Goal: Transaction & Acquisition: Download file/media

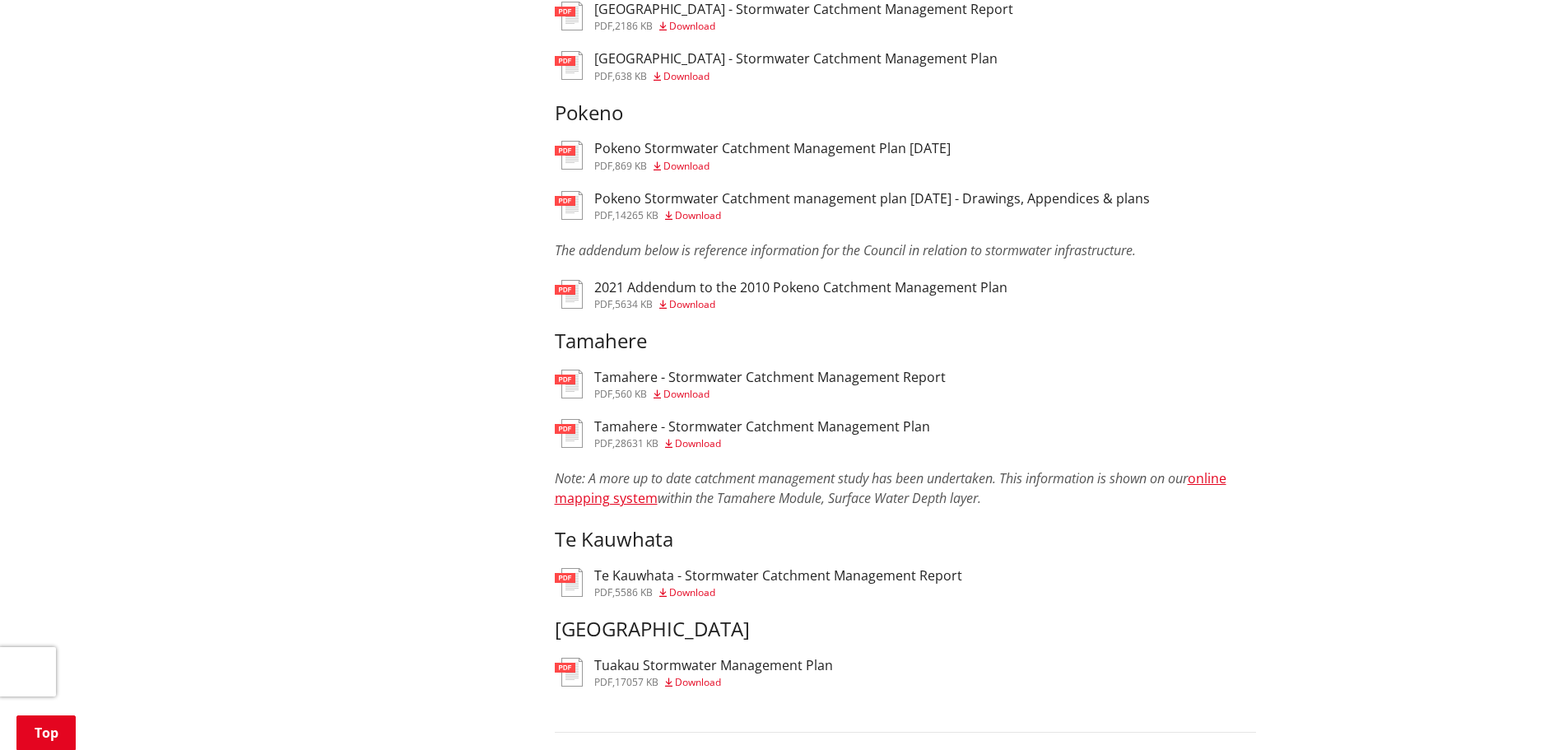
scroll to position [1235, 0]
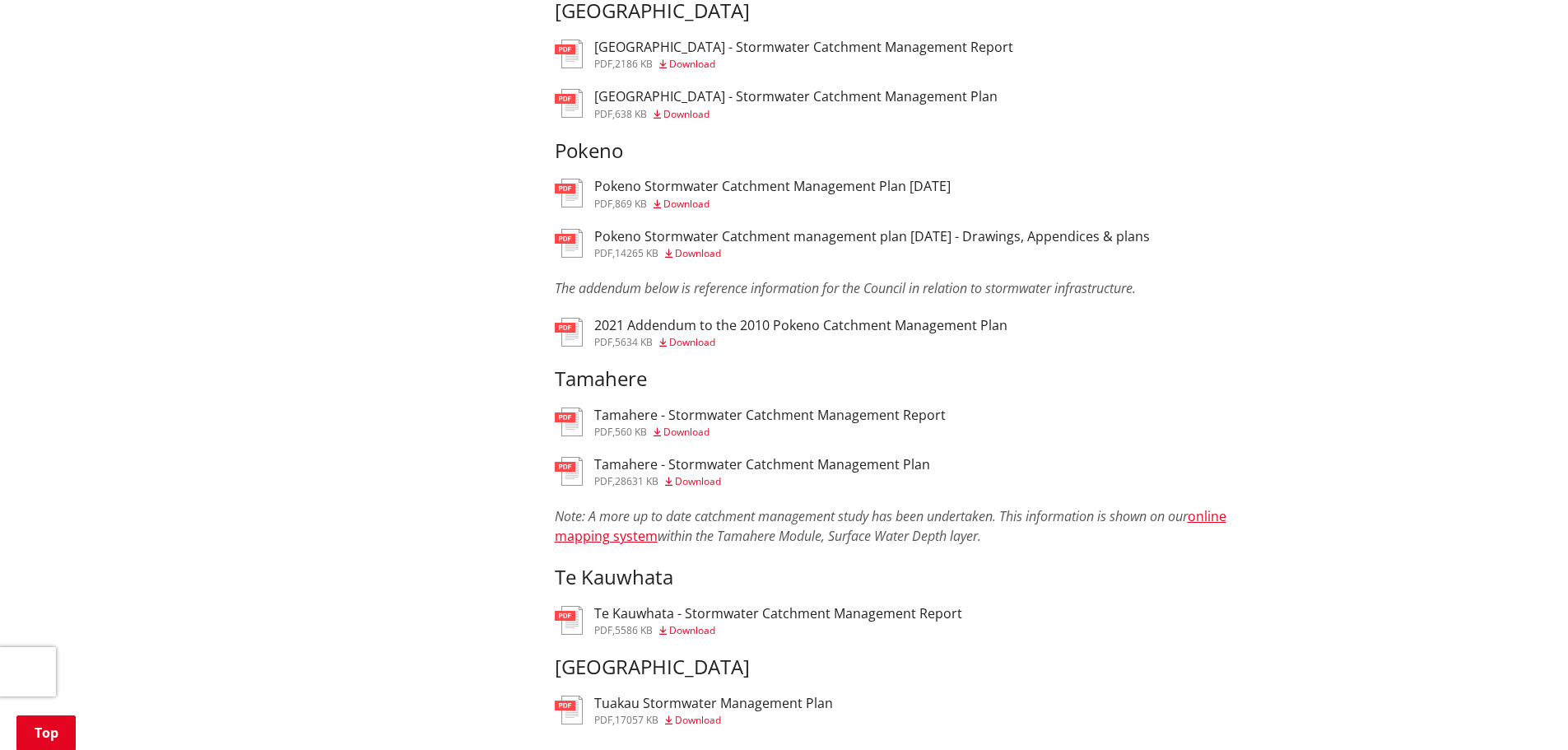
click at [688, 207] on span "Download" at bounding box center [686, 204] width 46 height 14
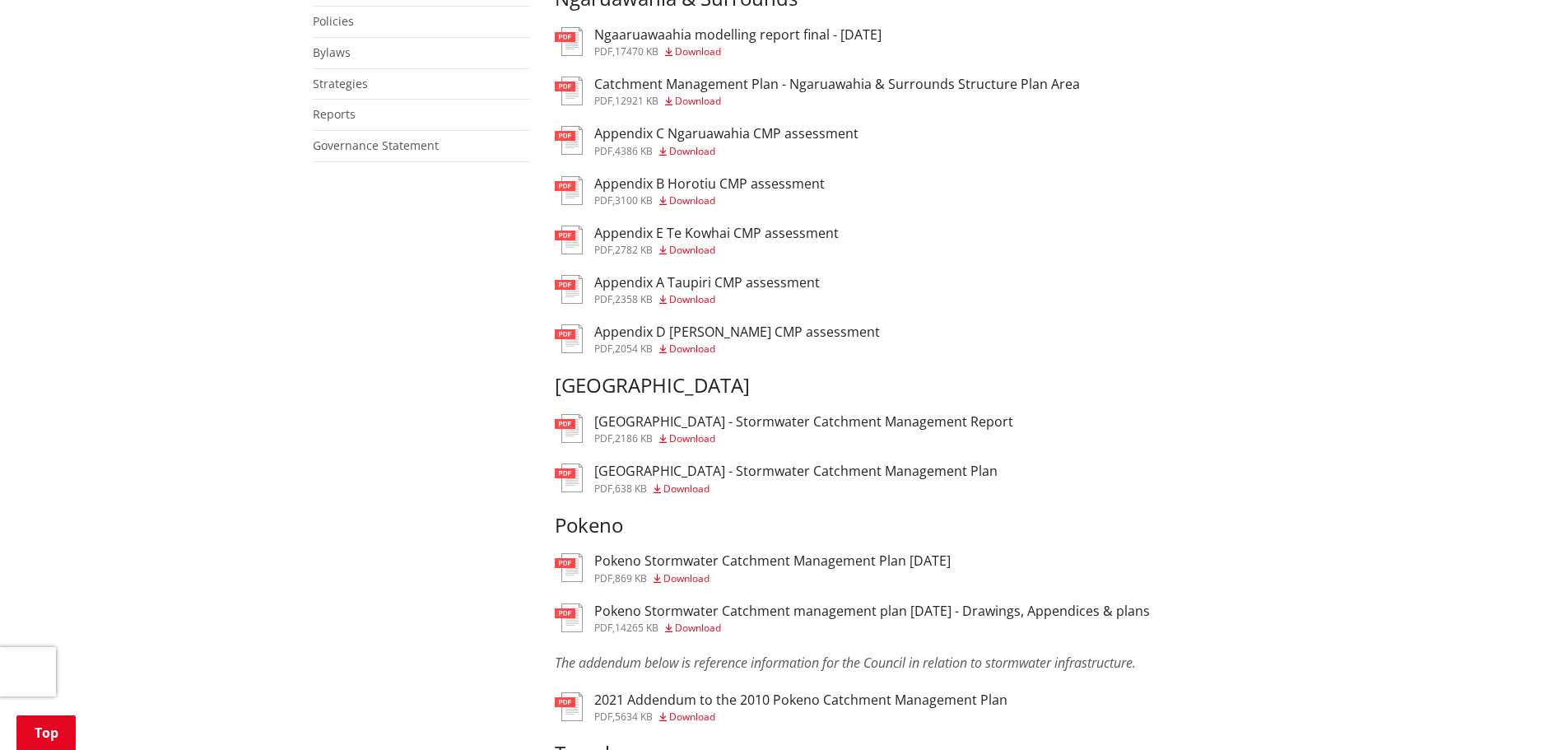
scroll to position [905, 0]
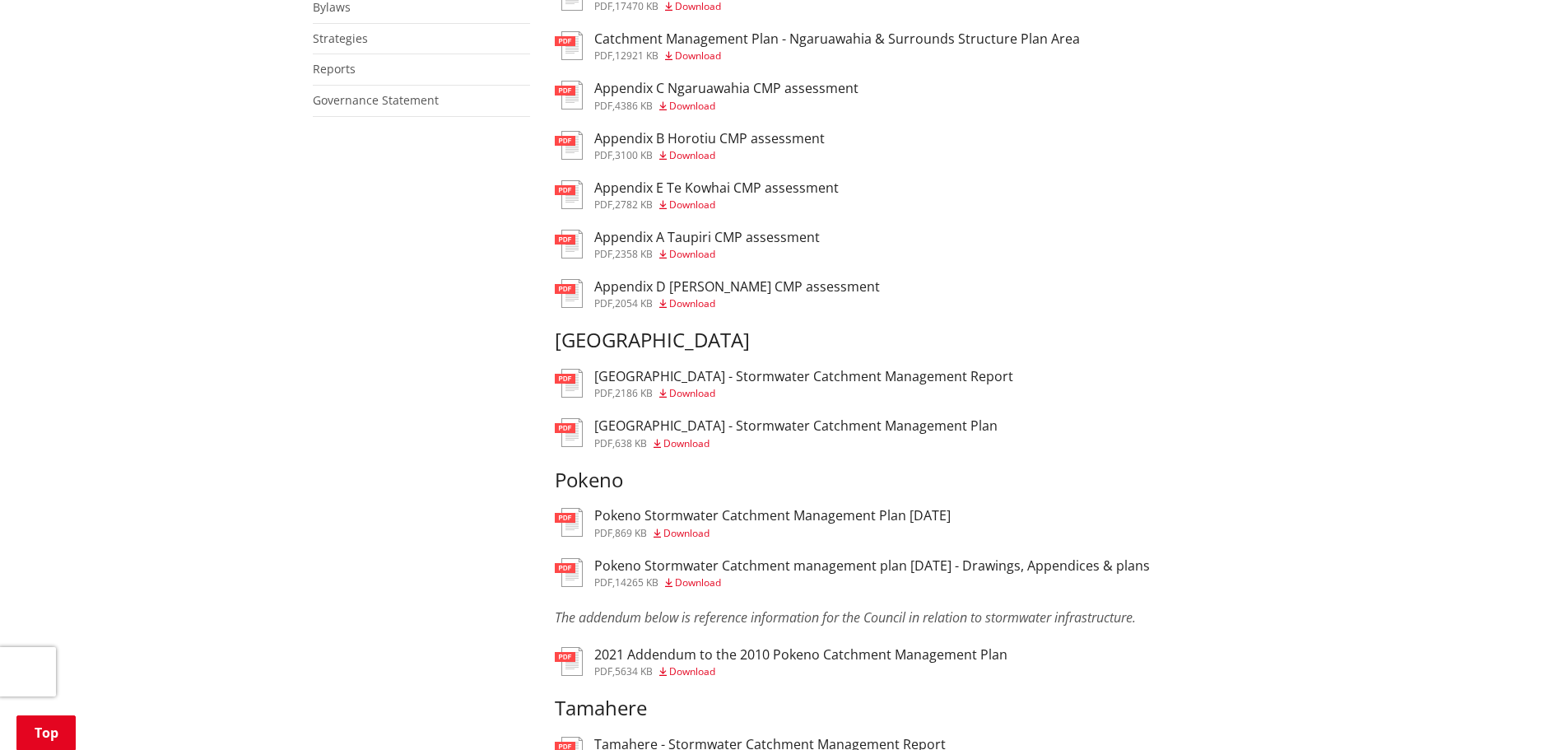
click at [687, 446] on span "Download" at bounding box center [686, 444] width 46 height 14
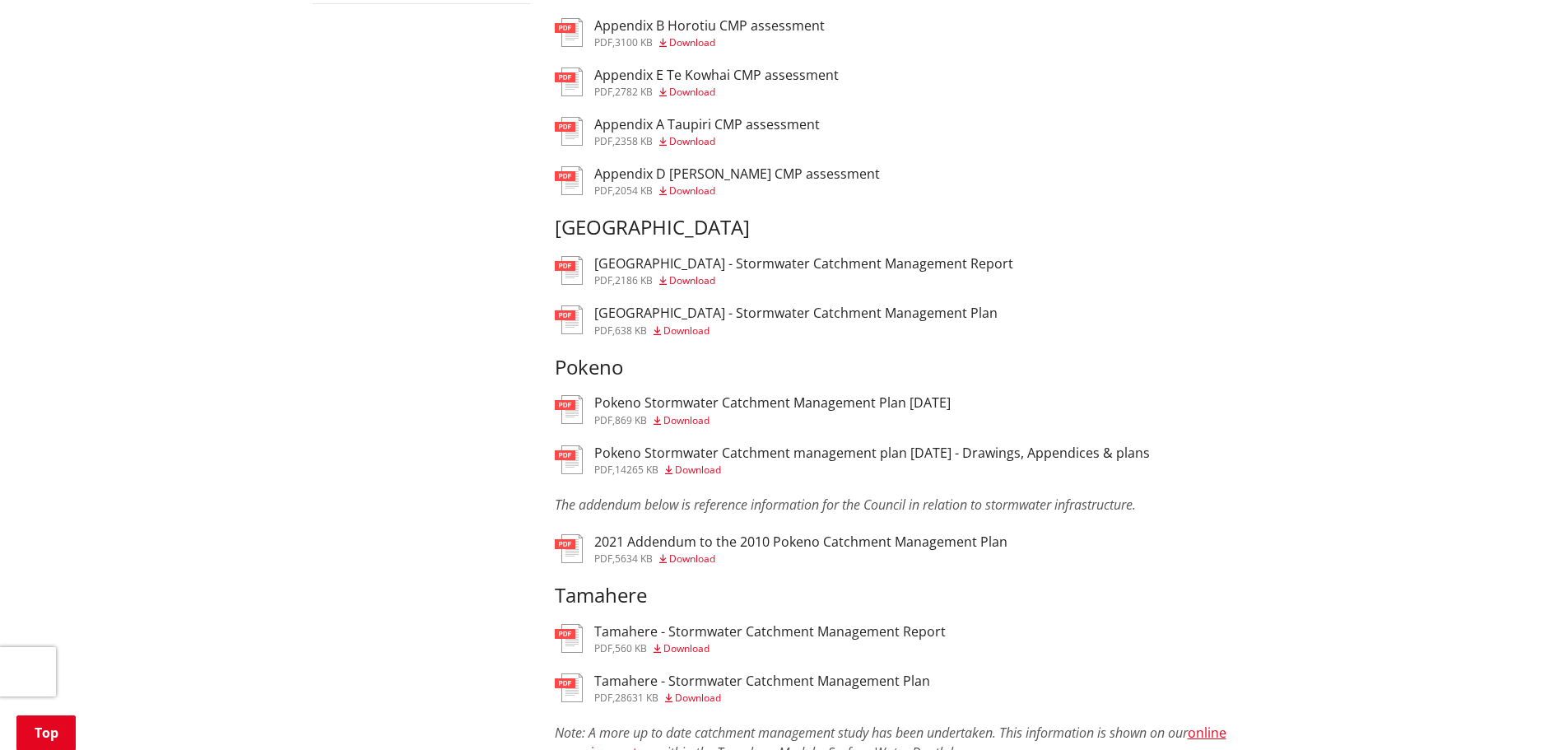
scroll to position [1071, 0]
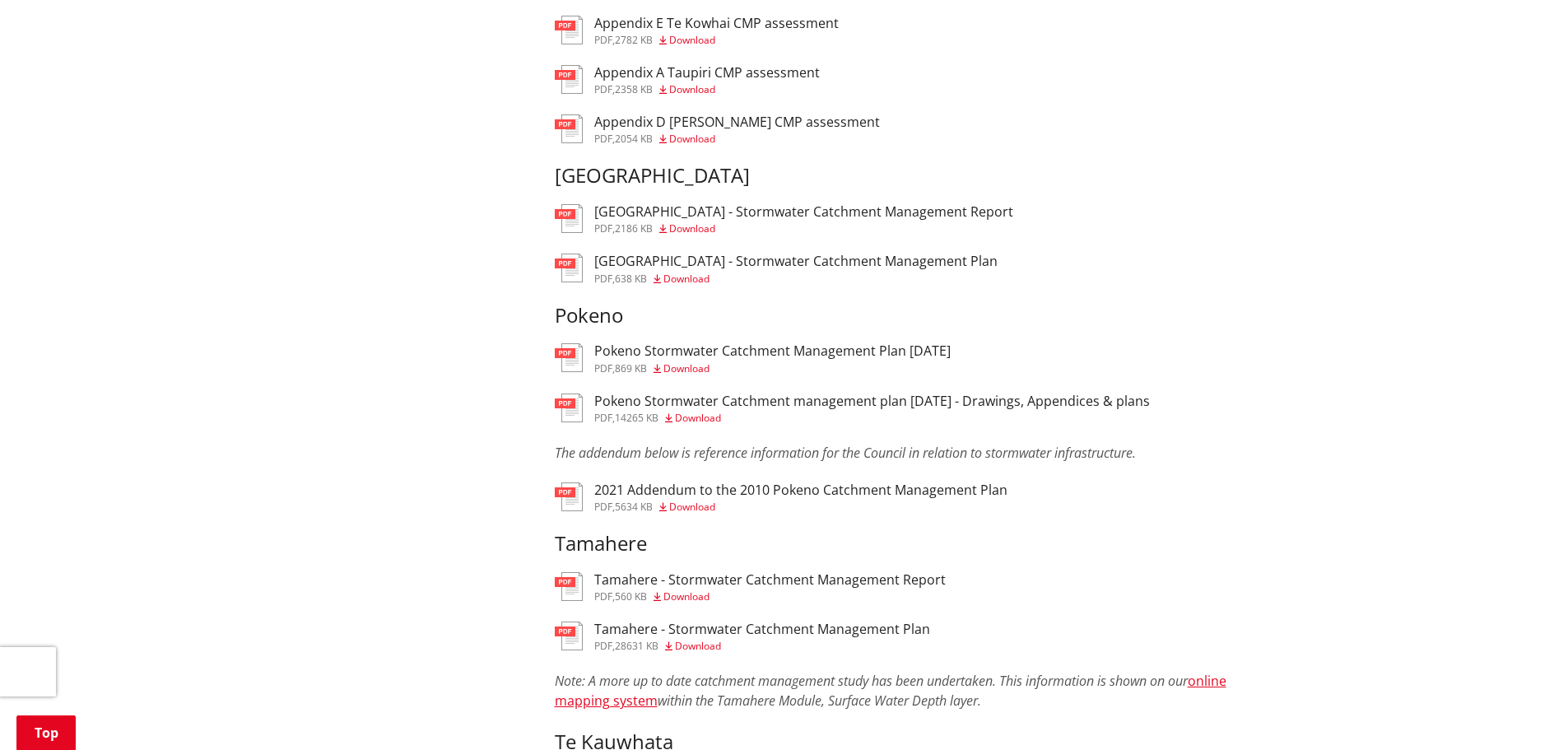
click at [692, 420] on span "Download" at bounding box center [698, 418] width 46 height 14
